Goal: Task Accomplishment & Management: Use online tool/utility

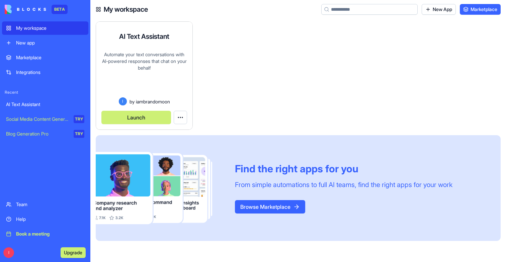
click at [129, 112] on button "Launch" at bounding box center [136, 117] width 70 height 13
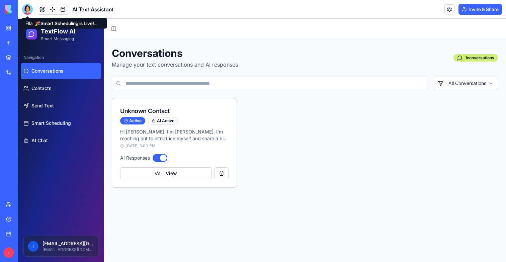
click at [26, 9] on div at bounding box center [27, 9] width 11 height 11
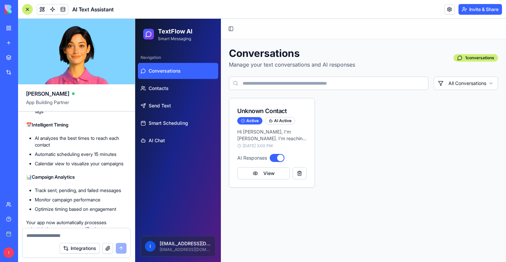
scroll to position [932, 0]
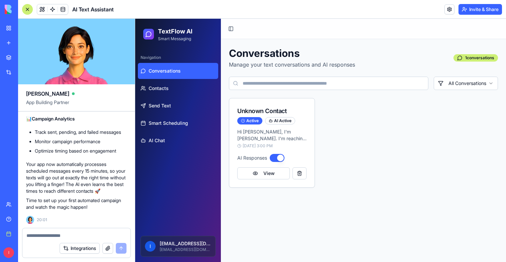
click at [30, 7] on div at bounding box center [27, 9] width 11 height 11
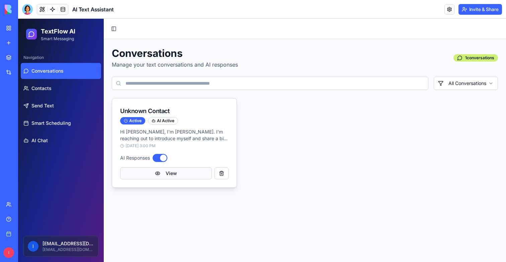
click at [166, 174] on button "View" at bounding box center [166, 173] width 92 height 12
click at [139, 175] on button "View" at bounding box center [166, 173] width 92 height 12
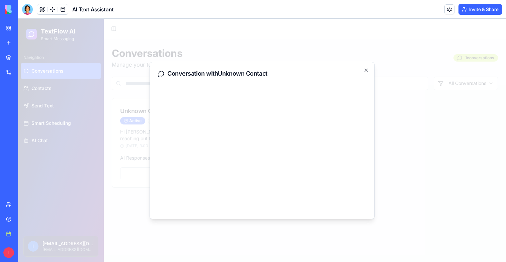
click at [139, 175] on div at bounding box center [262, 140] width 488 height 243
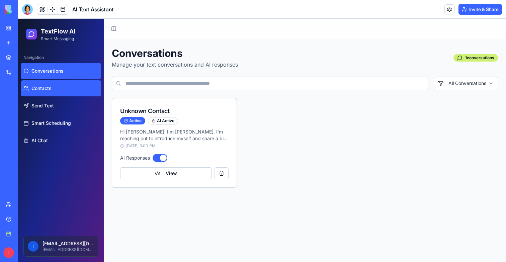
click at [74, 89] on link "Contacts" at bounding box center [61, 88] width 80 height 16
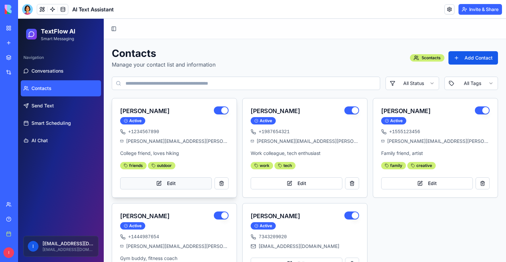
click at [156, 184] on button "Edit" at bounding box center [166, 183] width 92 height 12
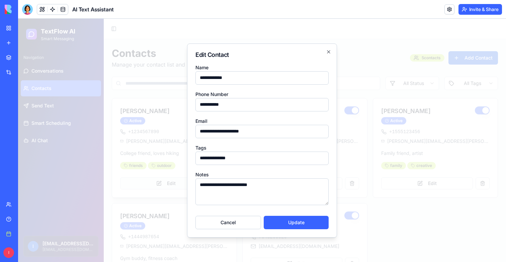
click at [156, 184] on div at bounding box center [262, 140] width 488 height 243
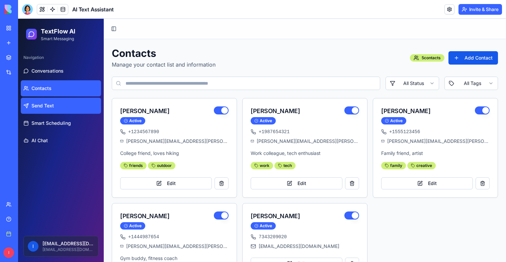
click at [42, 99] on link "Send Text" at bounding box center [61, 106] width 80 height 16
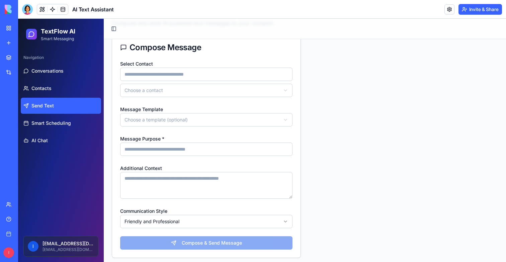
scroll to position [46, 0]
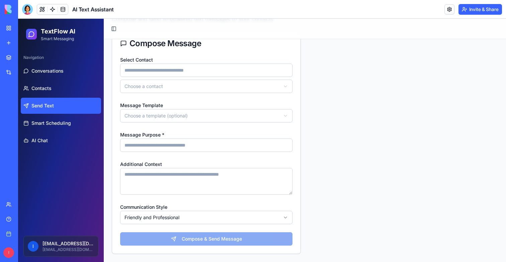
click at [165, 105] on div "**********" at bounding box center [206, 111] width 172 height 21
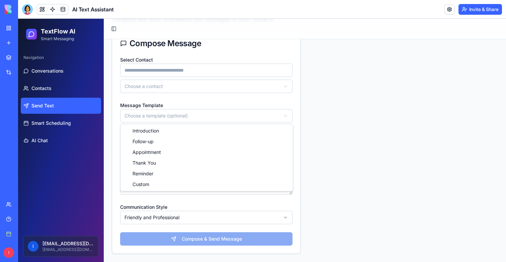
click at [165, 113] on html "**********" at bounding box center [262, 117] width 488 height 289
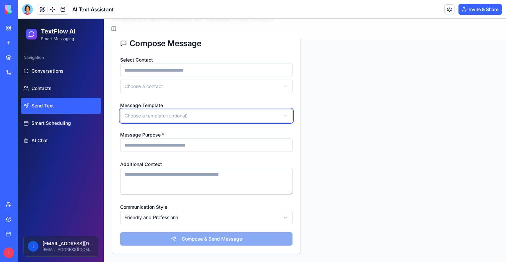
click at [165, 113] on html "**********" at bounding box center [262, 117] width 488 height 289
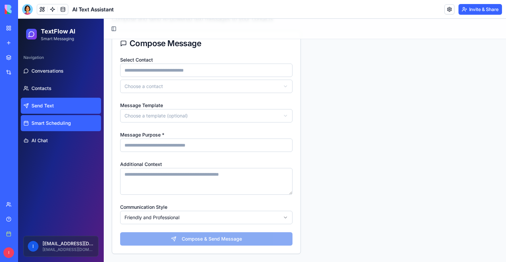
click at [54, 121] on span "Smart Scheduling" at bounding box center [51, 123] width 40 height 7
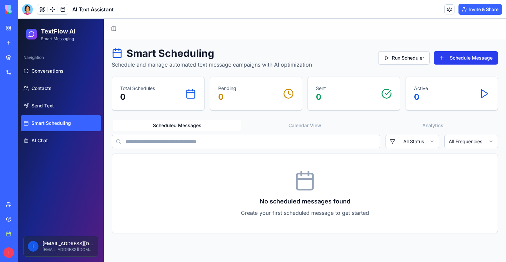
click at [452, 54] on button "Schedule Message" at bounding box center [466, 57] width 64 height 13
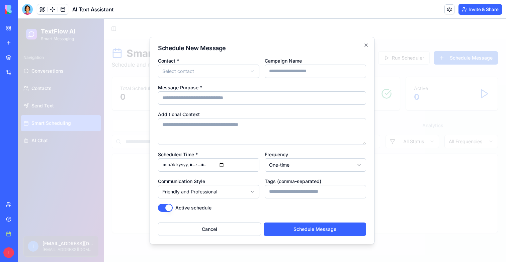
click at [402, 88] on div at bounding box center [262, 140] width 488 height 243
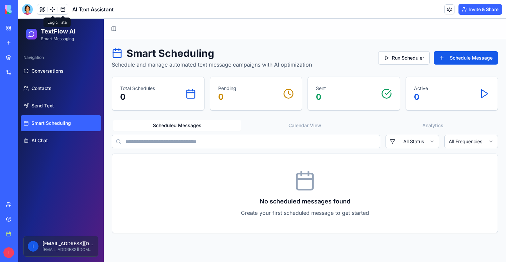
click at [52, 12] on link at bounding box center [53, 9] width 10 height 10
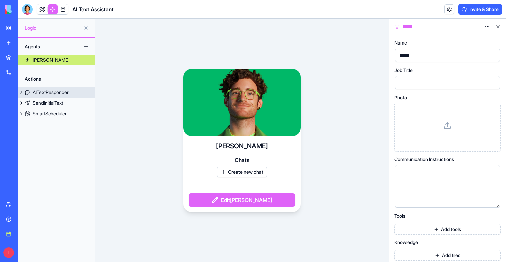
click at [74, 92] on link "AITextResponder" at bounding box center [56, 92] width 77 height 11
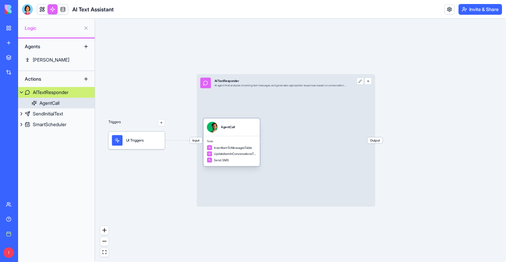
click at [236, 162] on div "Send SMS" at bounding box center [232, 159] width 50 height 5
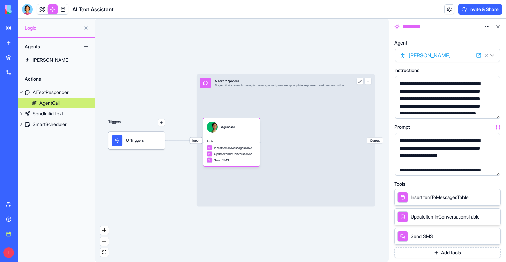
click at [496, 168] on button "button" at bounding box center [493, 169] width 11 height 11
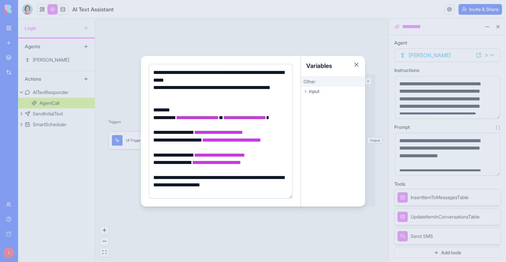
scroll to position [57, 0]
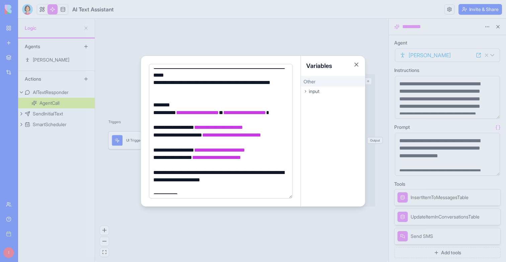
click at [168, 17] on div at bounding box center [253, 131] width 506 height 262
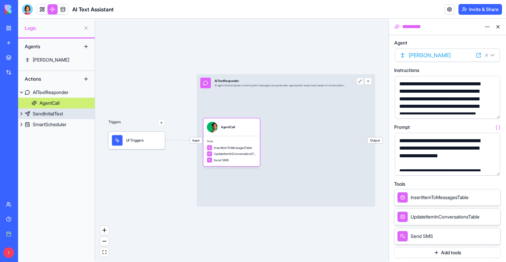
click at [65, 116] on link "SendInitialText" at bounding box center [56, 113] width 77 height 11
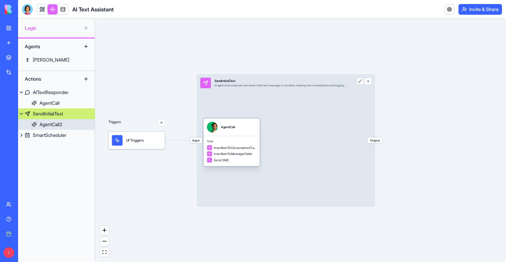
click at [230, 143] on span "Tools" at bounding box center [232, 142] width 50 height 4
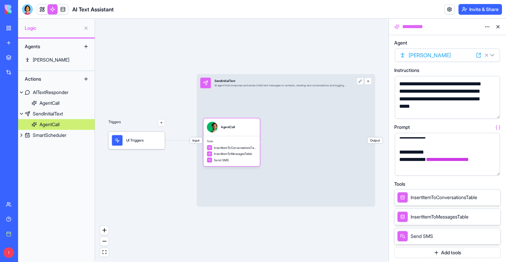
scroll to position [266, 0]
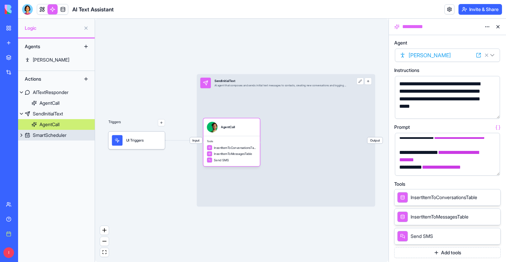
click at [59, 133] on div "SmartScheduler" at bounding box center [50, 135] width 34 height 7
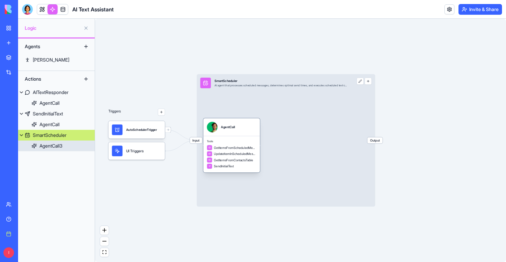
click at [243, 132] on div "AgentCall" at bounding box center [232, 127] width 50 height 11
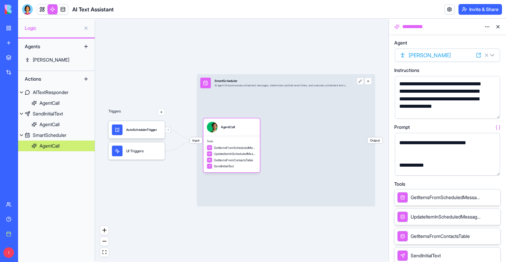
scroll to position [243, 0]
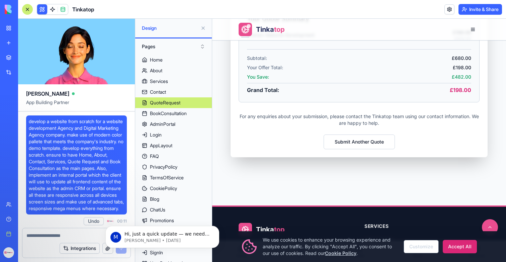
scroll to position [121390, 0]
